Goal: Check status: Check status

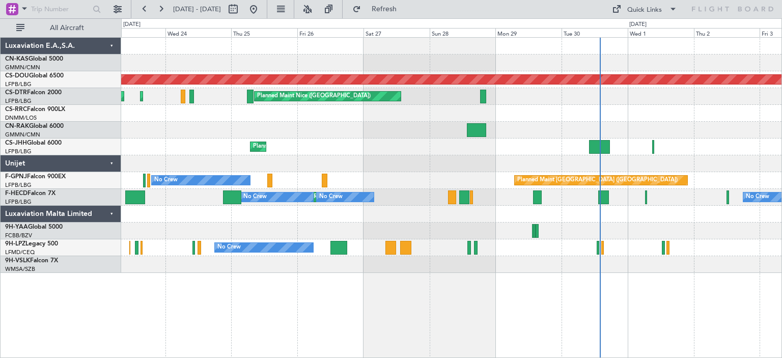
click at [442, 150] on div "Planned Maint London ([GEOGRAPHIC_DATA]) [GEOGRAPHIC_DATA] ([GEOGRAPHIC_DATA]) …" at bounding box center [451, 155] width 660 height 235
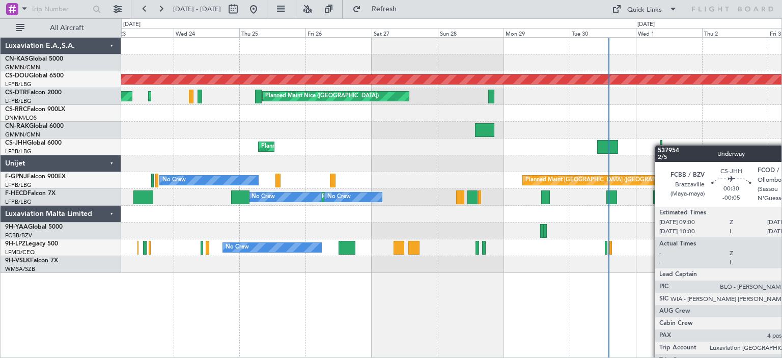
click at [660, 145] on div at bounding box center [661, 147] width 3 height 14
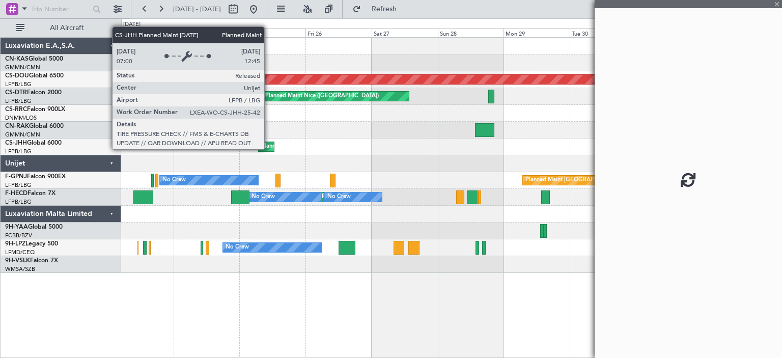
click at [269, 149] on fb-app "[DATE] - [DATE] Refresh Quick Links All Aircraft Planned Maint [GEOGRAPHIC_DATA…" at bounding box center [391, 183] width 782 height 350
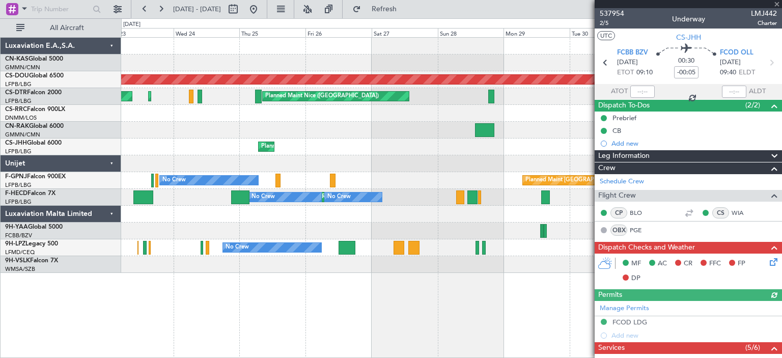
click at [776, 3] on div at bounding box center [687, 4] width 187 height 8
click at [778, 3] on div at bounding box center [687, 4] width 187 height 8
click at [777, 1] on span at bounding box center [776, 4] width 10 height 9
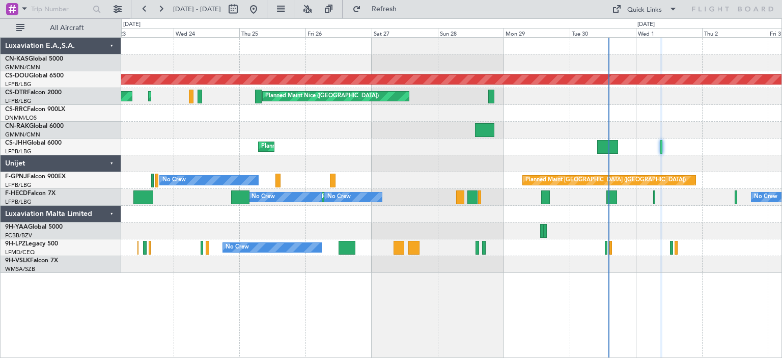
type input "0"
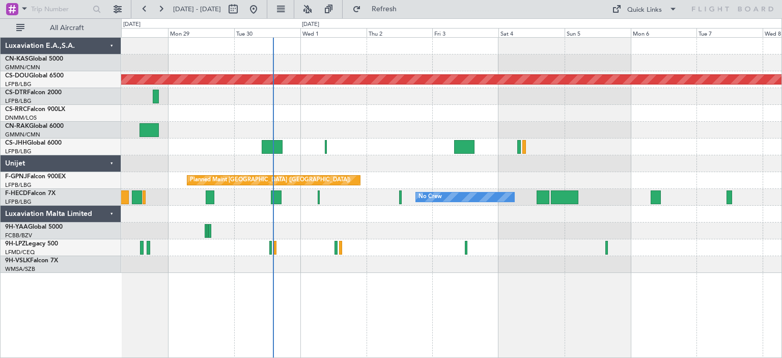
click at [292, 122] on div at bounding box center [451, 130] width 660 height 17
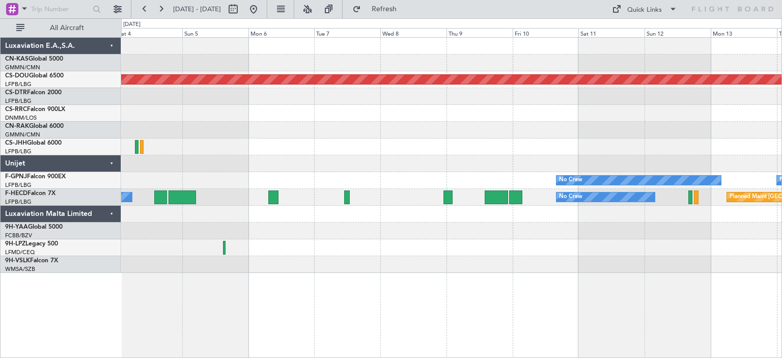
click at [243, 125] on div "Planned Maint London ([GEOGRAPHIC_DATA]) No Crew No Crew Planned Maint [GEOGRAP…" at bounding box center [451, 155] width 660 height 235
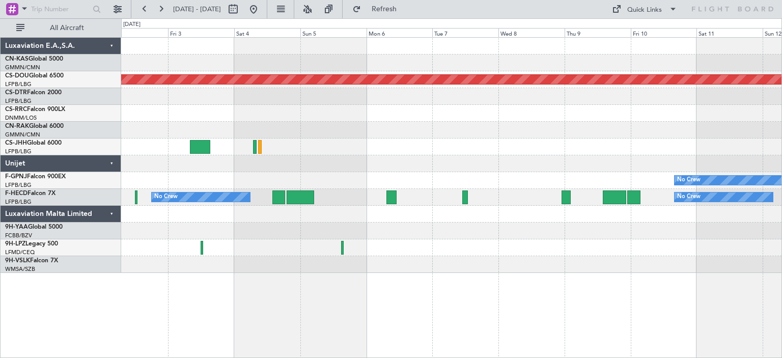
click at [567, 116] on div at bounding box center [451, 113] width 660 height 17
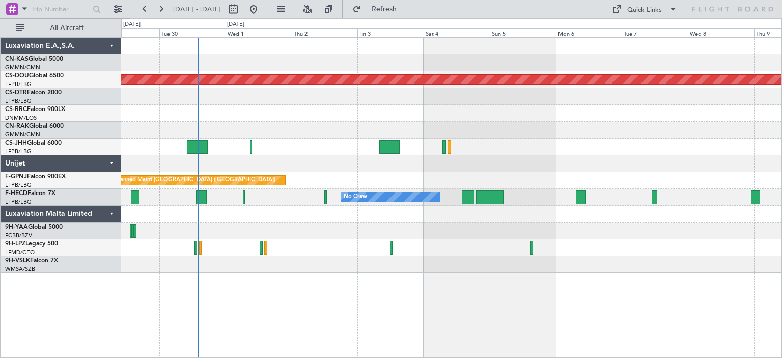
click at [769, 103] on div "Planned Maint Nice ([GEOGRAPHIC_DATA])" at bounding box center [451, 96] width 660 height 17
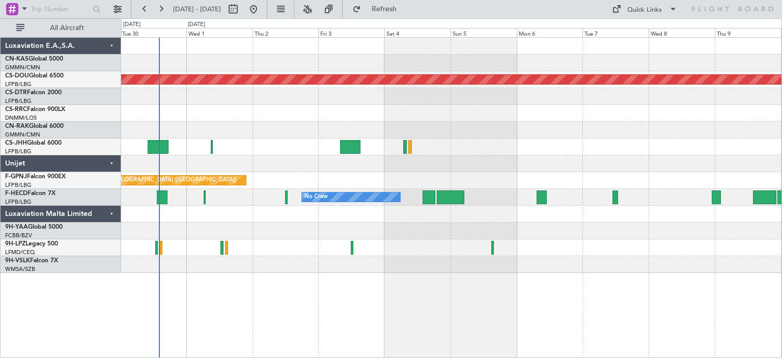
click at [107, 117] on div "Planned Maint London ([GEOGRAPHIC_DATA]) [GEOGRAPHIC_DATA] ([GEOGRAPHIC_DATA]) …" at bounding box center [391, 187] width 782 height 339
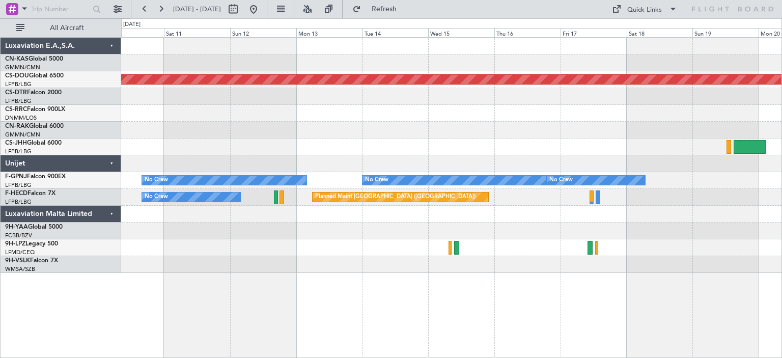
click at [436, 129] on div at bounding box center [451, 130] width 660 height 17
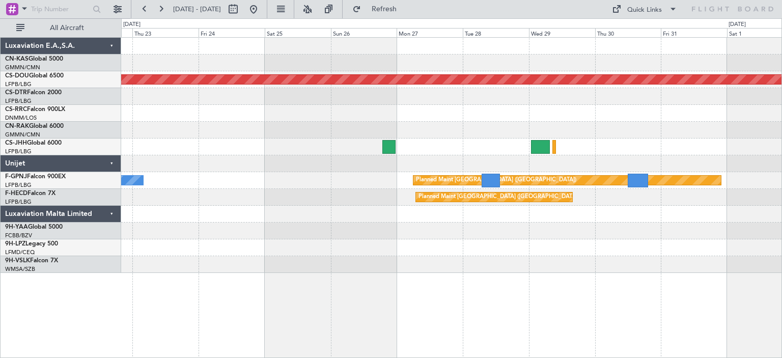
click at [137, 143] on div at bounding box center [451, 146] width 660 height 17
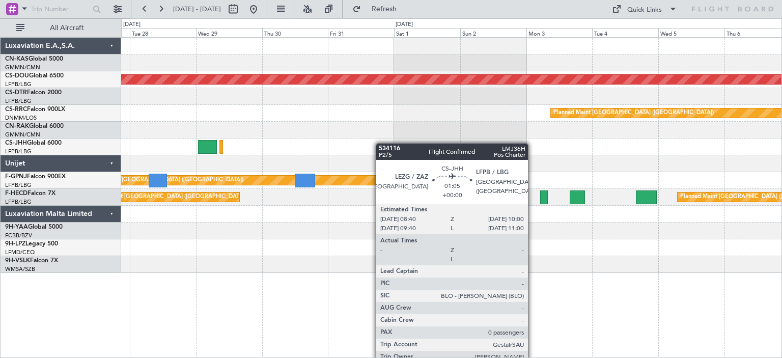
click at [111, 132] on div "Planned Maint London ([GEOGRAPHIC_DATA]) Planned Maint [GEOGRAPHIC_DATA] ([GEOG…" at bounding box center [391, 187] width 782 height 339
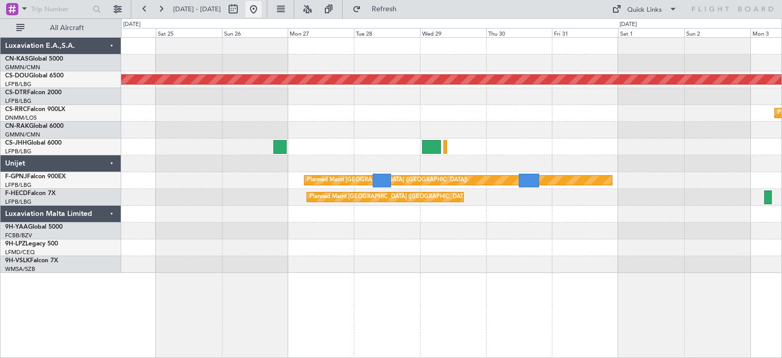
click at [262, 7] on button at bounding box center [253, 9] width 16 height 16
